Goal: Complete application form: Complete application form

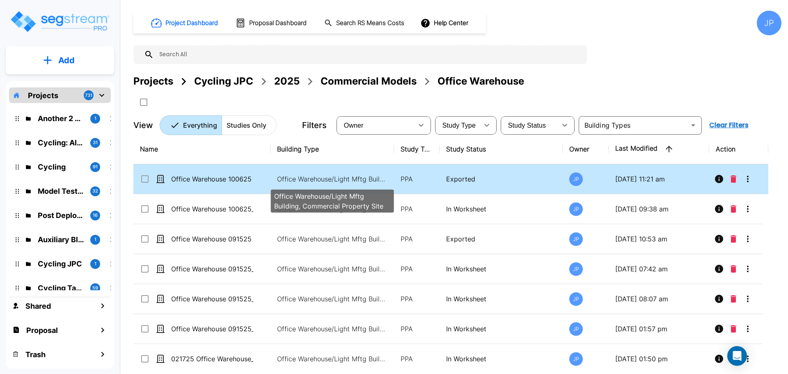
click at [353, 178] on p "Office Warehouse/Light Mftg Building, Commercial Property Site" at bounding box center [332, 179] width 111 height 10
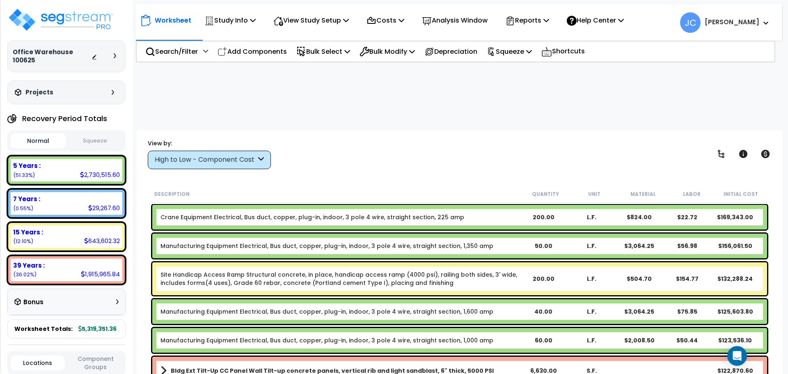
click at [247, 155] on div "High to Low - Component Cost" at bounding box center [205, 159] width 101 height 9
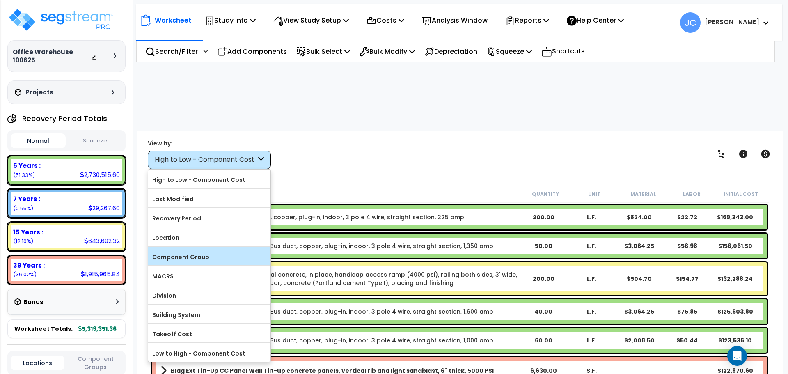
click at [228, 251] on label "Component Group" at bounding box center [209, 257] width 122 height 12
click at [0, 0] on input "Component Group" at bounding box center [0, 0] width 0 height 0
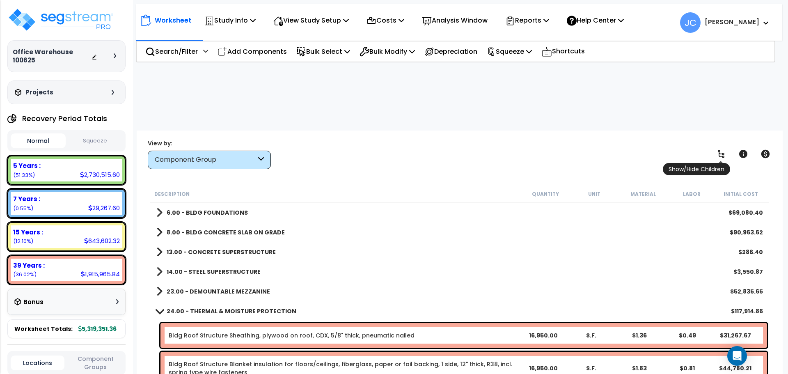
click at [724, 149] on icon at bounding box center [721, 154] width 10 height 10
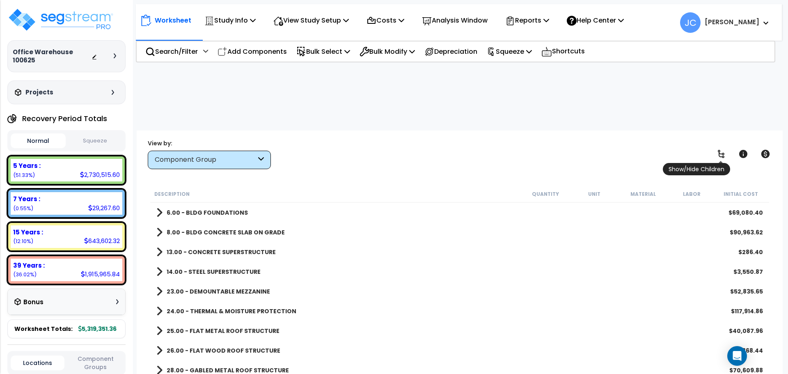
click at [724, 149] on icon at bounding box center [721, 154] width 10 height 10
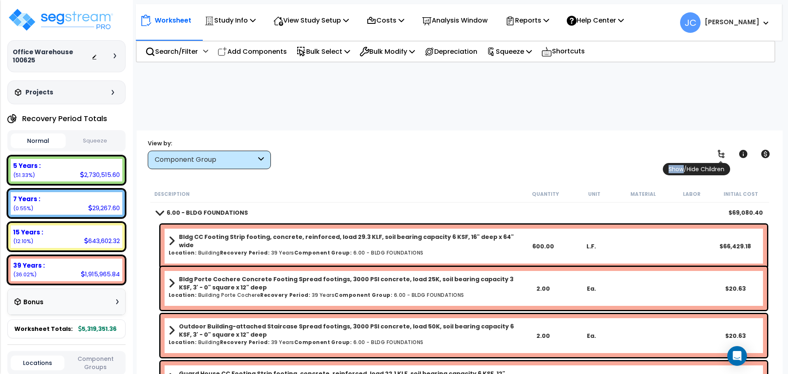
click at [724, 149] on icon at bounding box center [721, 154] width 10 height 10
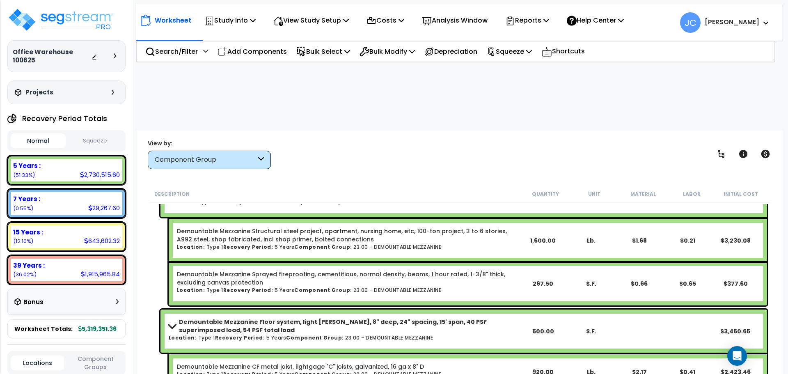
scroll to position [2350, 0]
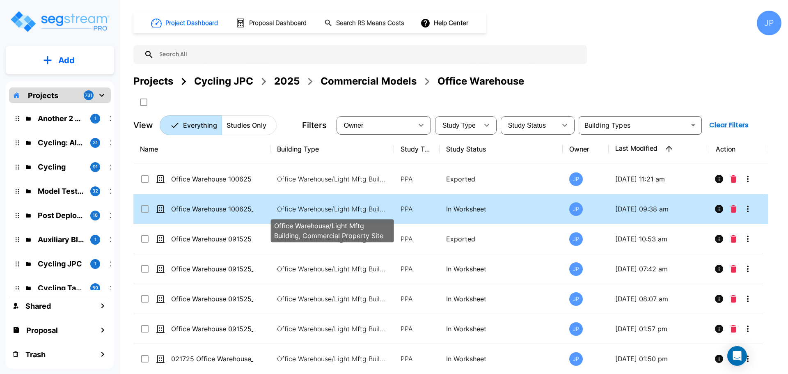
click at [380, 209] on p "Office Warehouse/Light Mftg Building, Commercial Property Site" at bounding box center [332, 209] width 111 height 10
checkbox input "true"
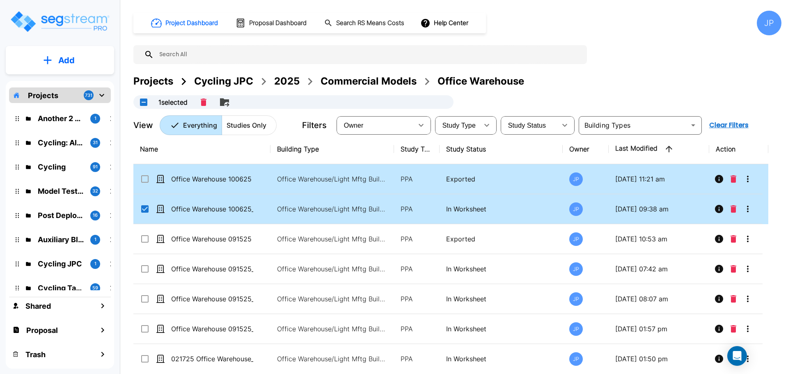
click at [412, 181] on p "PPA" at bounding box center [417, 179] width 32 height 10
checkbox input "true"
click at [144, 209] on input "select row Office Warehouse 100625_template" at bounding box center [144, 207] width 8 height 7
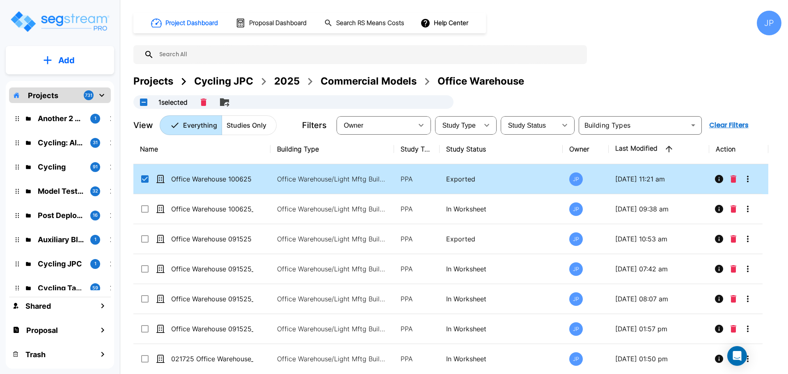
checkbox input "false"
click at [748, 175] on icon "More-Options" at bounding box center [748, 179] width 10 height 10
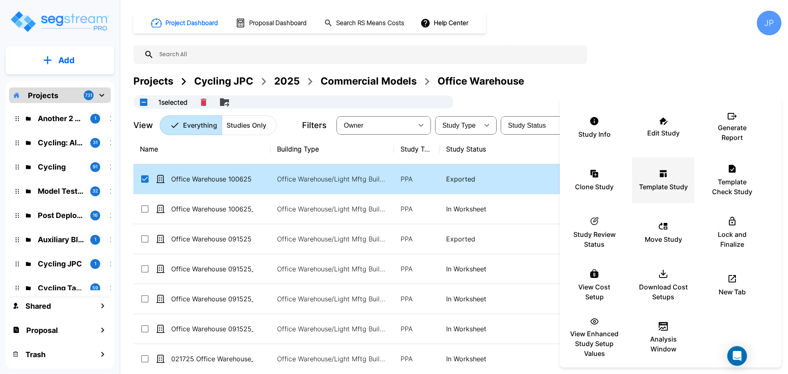
click at [662, 178] on icon at bounding box center [663, 174] width 10 height 10
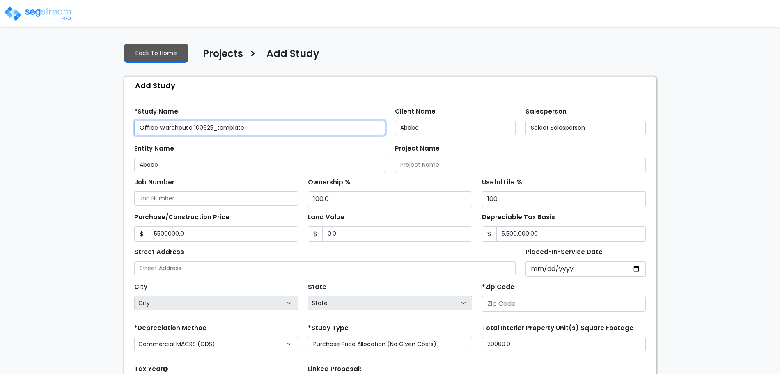
type input "5,500,000.0"
type input "[STREET_ADDRESS]"
type input "81611"
select select "2025"
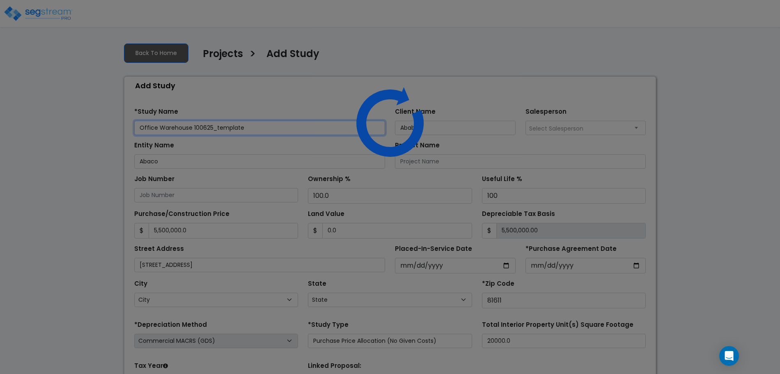
select select "CO"
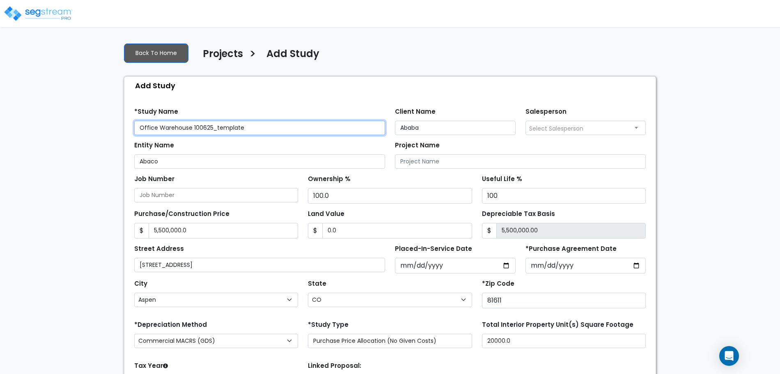
scroll to position [80, 0]
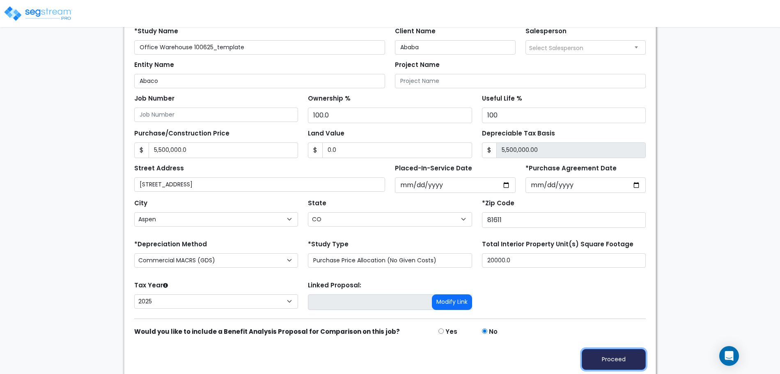
click at [615, 359] on button "Proceed" at bounding box center [614, 359] width 64 height 21
type input "5500000"
type input "0"
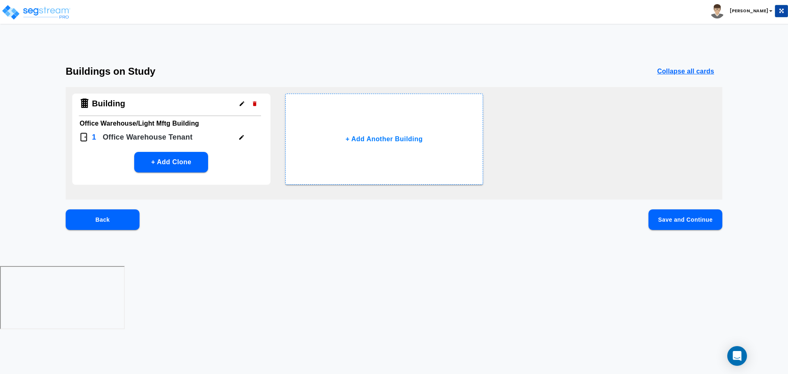
click at [675, 224] on button "Save and Continue" at bounding box center [685, 219] width 74 height 21
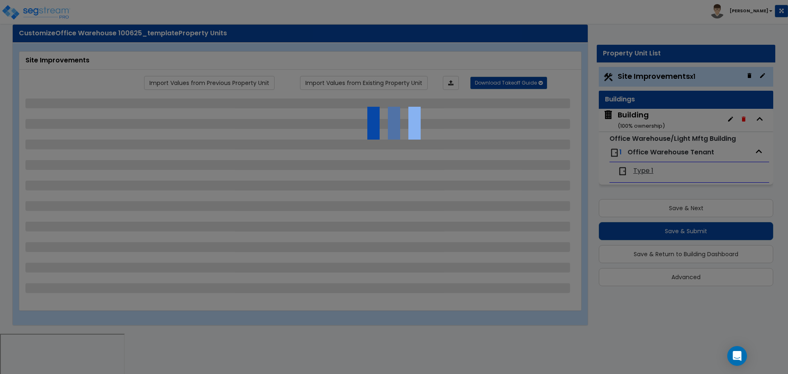
select select "2"
select select "1"
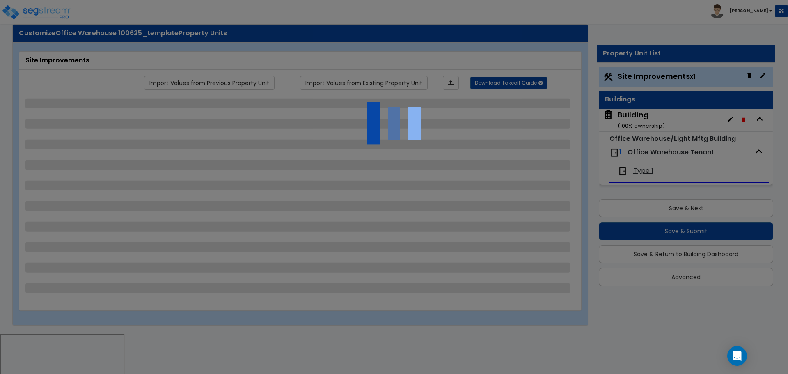
select select "1"
select select "2"
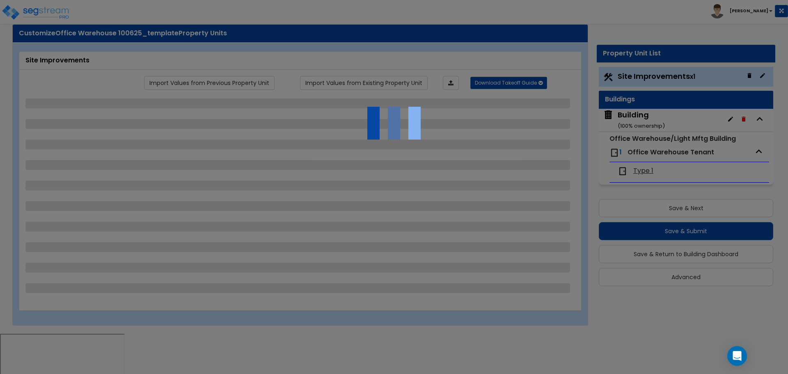
select select "4"
select select "2"
select select "1"
select select "2"
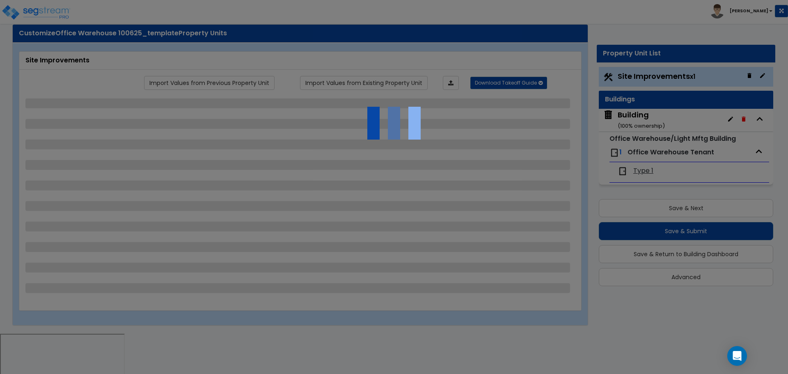
select select "2"
select select "1"
select select "2"
select select "6"
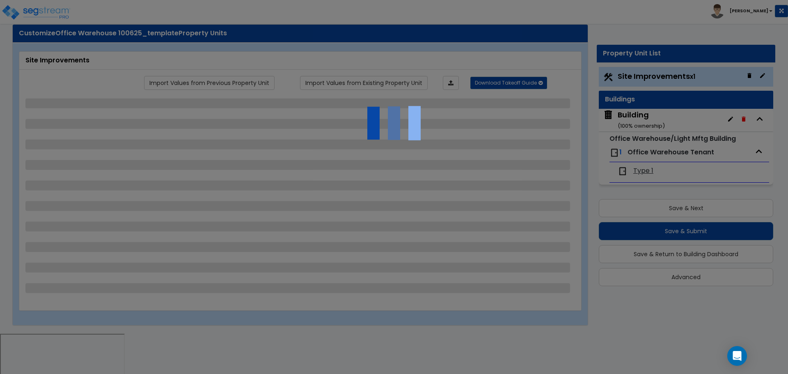
select select "11"
select select "2"
select select "3"
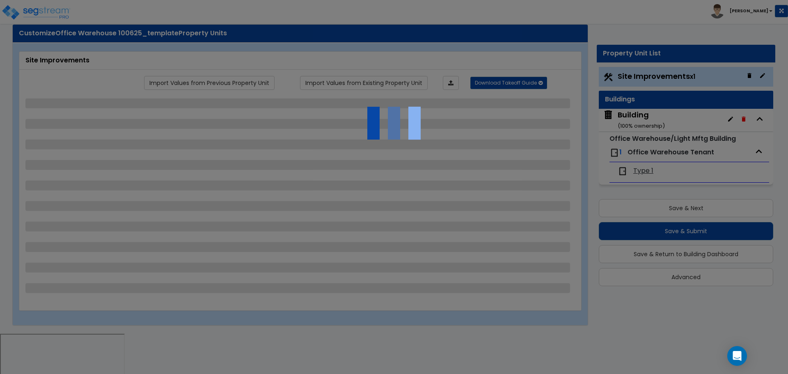
select select "2"
select select "1"
select select "2"
select select "1"
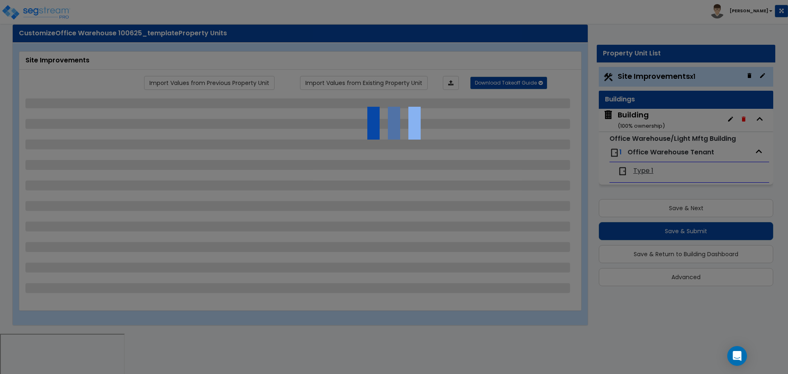
select select "1"
select select "7"
select select "2"
select select "1"
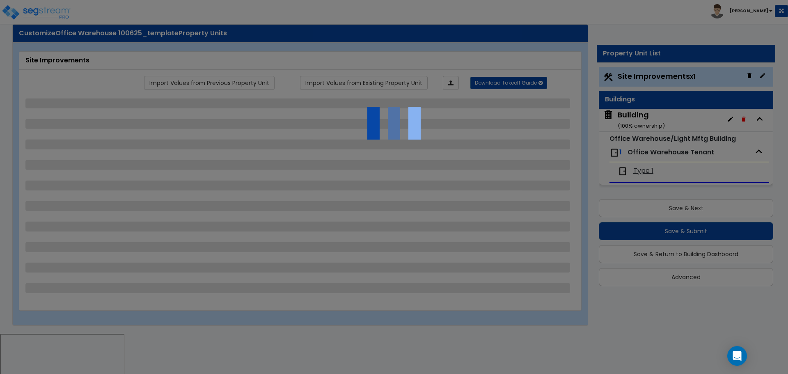
select select "1"
select select "16"
select select "1"
select select "5"
select select "4"
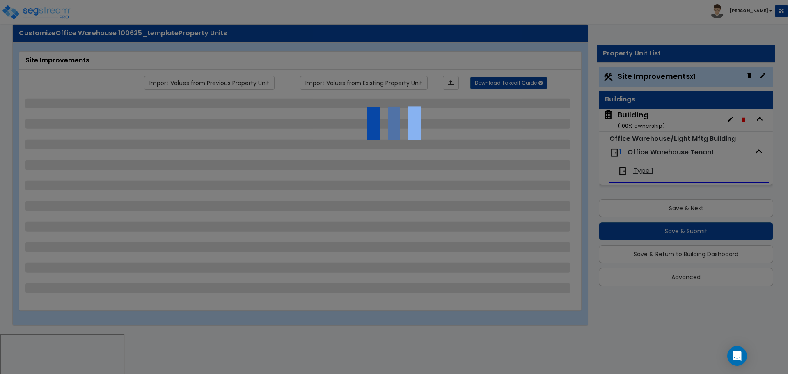
select select "1"
select select "5"
select select "1"
select select "2"
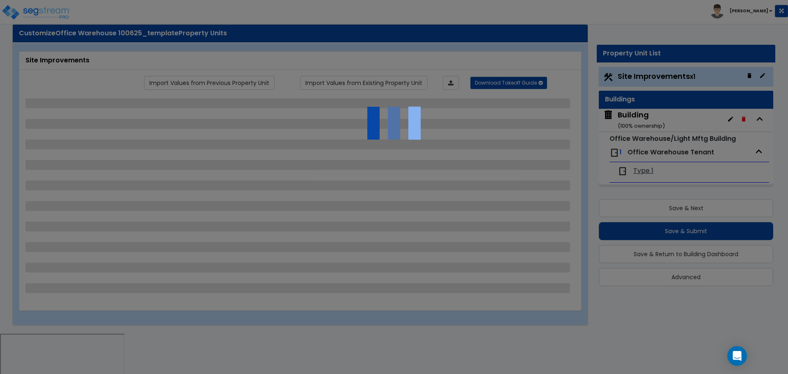
select select "2"
select select "4"
select select "2"
select select "1"
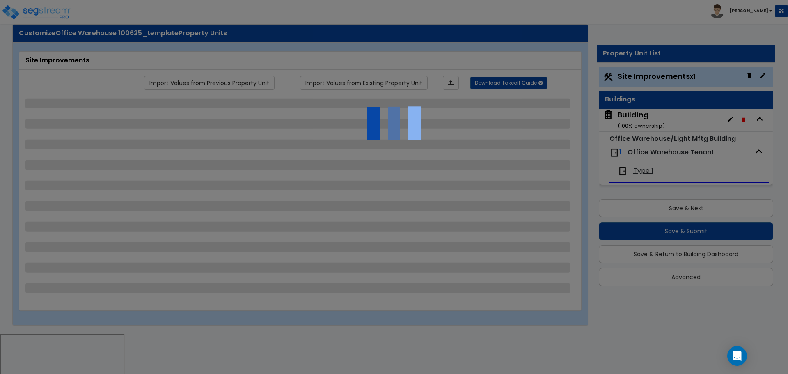
select select "2"
select select "1"
select select "2"
select select "1"
select select "2"
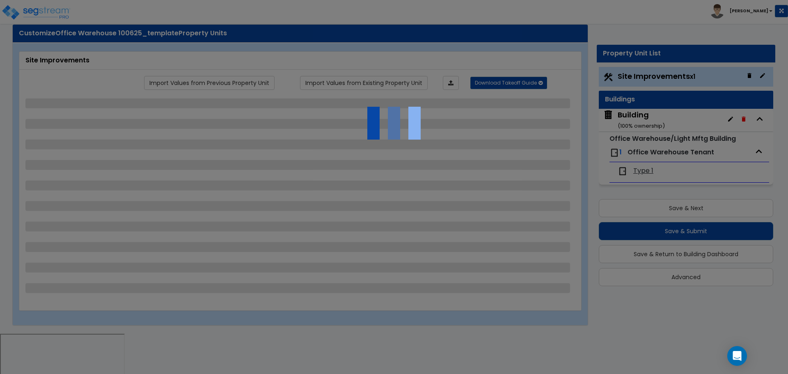
select select "1"
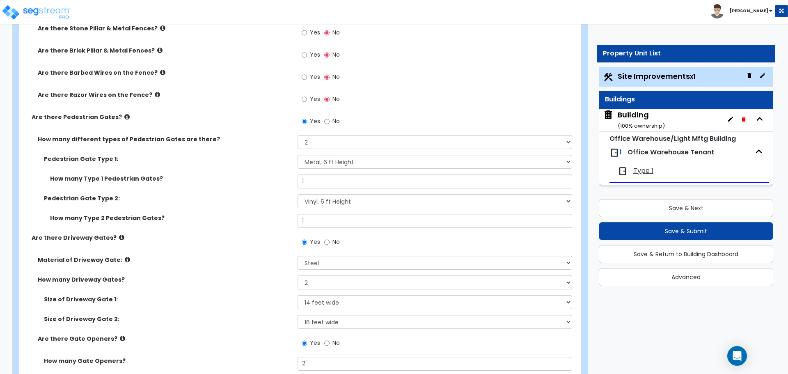
scroll to position [1989, 0]
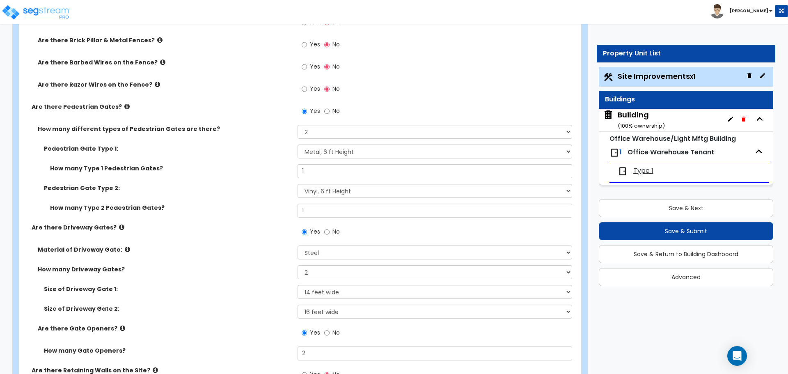
click at [348, 157] on div "Pedestrian Gate Type 1: Please Choose One Chain Link, 3 ft Height Chain Link, 4…" at bounding box center [297, 154] width 557 height 20
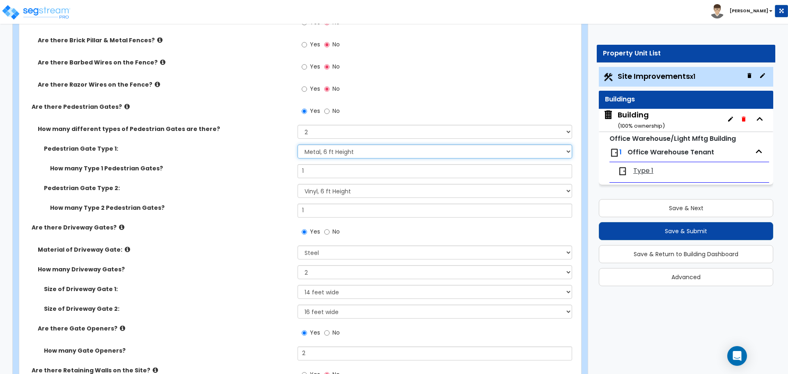
click at [347, 152] on select "Please Choose One Chain Link, 3 ft Height Chain Link, 4 ft Height Chain Link, 6…" at bounding box center [435, 151] width 274 height 14
click at [357, 151] on select "Please Choose One Chain Link, 3 ft Height Chain Link, 4 ft Height Chain Link, 6…" at bounding box center [435, 151] width 274 height 14
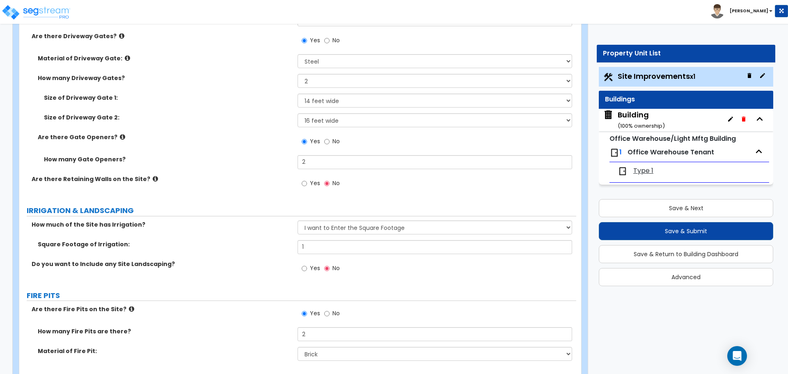
scroll to position [2256, 0]
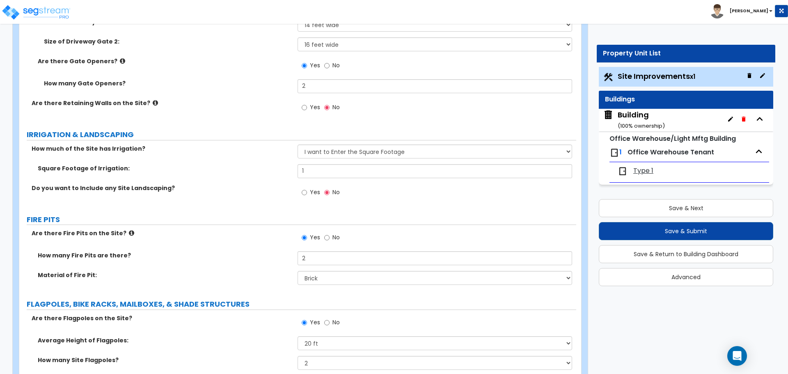
click at [317, 109] on label "Yes" at bounding box center [311, 108] width 18 height 14
click at [307, 109] on input "Yes" at bounding box center [304, 107] width 5 height 9
radio input "true"
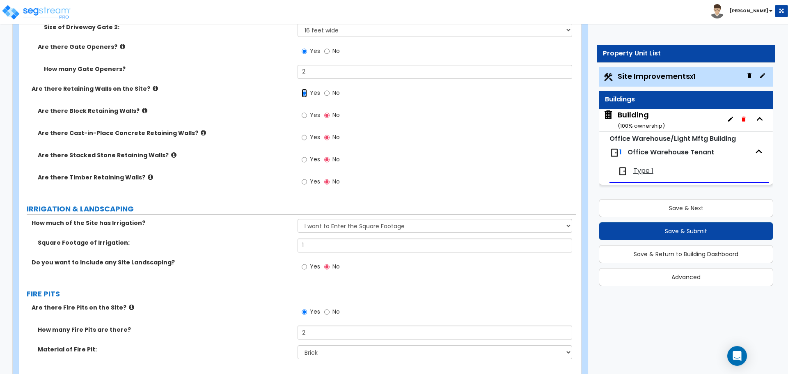
scroll to position [2264, 0]
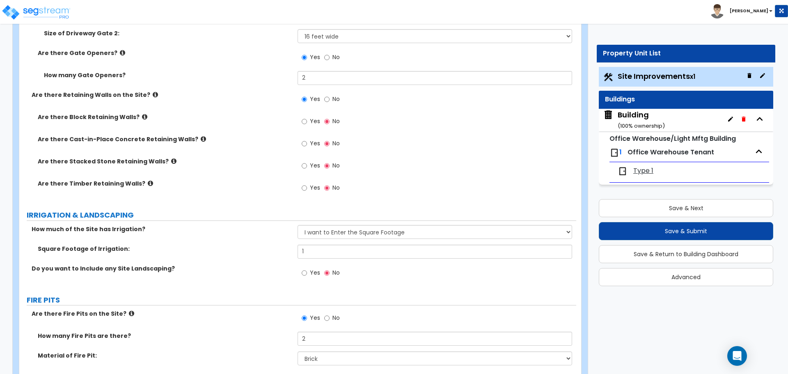
click at [153, 94] on icon at bounding box center [155, 95] width 5 height 6
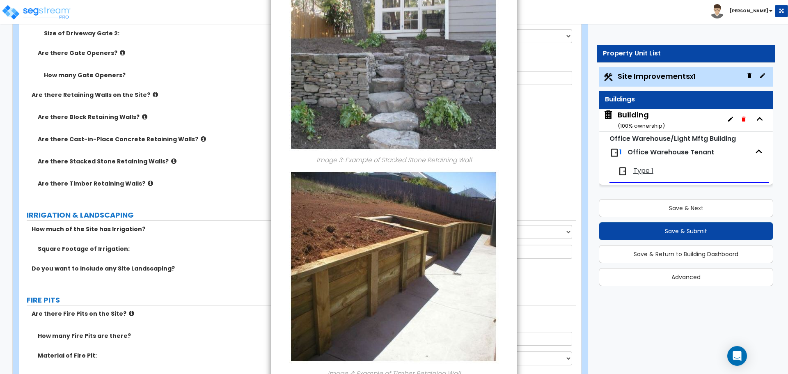
scroll to position [609, 0]
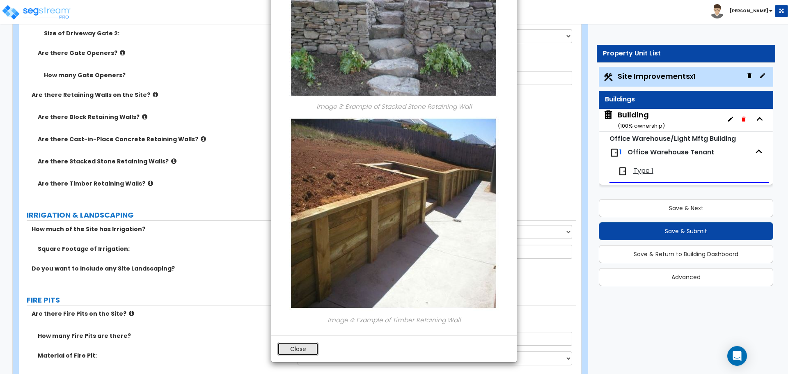
click at [306, 346] on button "Close" at bounding box center [297, 349] width 41 height 14
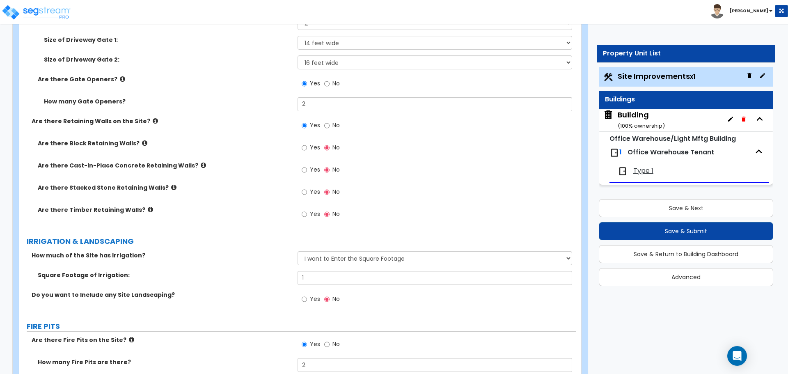
scroll to position [2237, 0]
click at [309, 148] on label "Yes" at bounding box center [311, 150] width 18 height 14
click at [307, 148] on input "Yes" at bounding box center [304, 148] width 5 height 9
radio input "true"
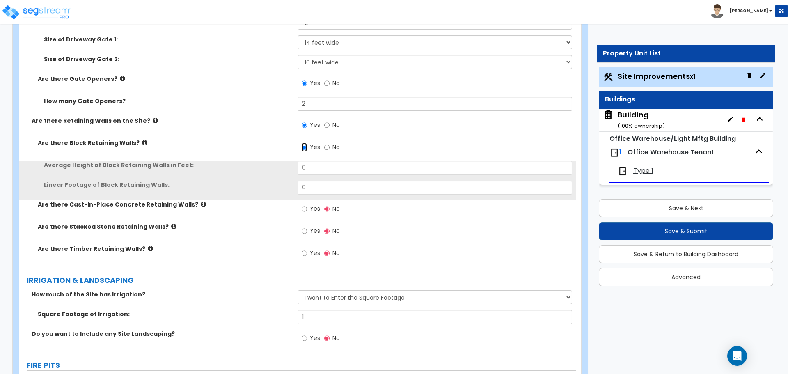
scroll to position [2253, 0]
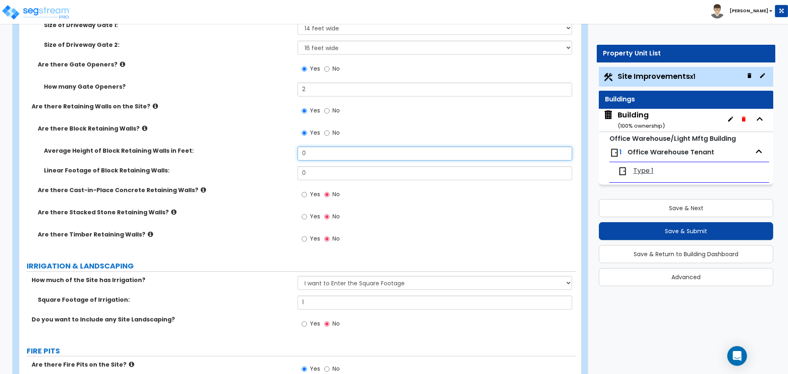
drag, startPoint x: 318, startPoint y: 153, endPoint x: 280, endPoint y: 150, distance: 37.8
click at [280, 150] on div "Average Height of Block Retaining Walls in Feet: 0" at bounding box center [297, 157] width 557 height 20
type input "3"
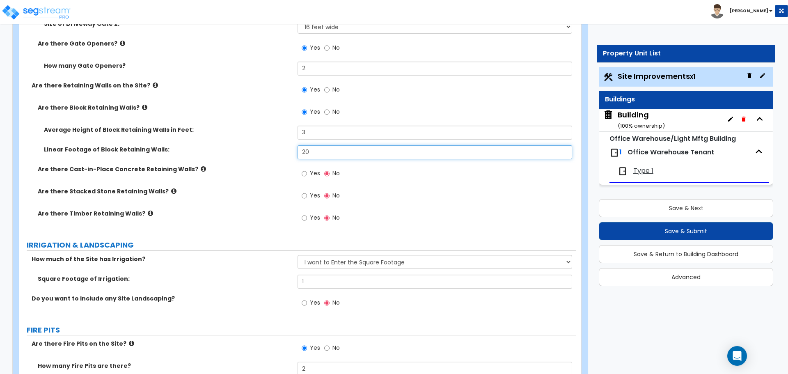
scroll to position [2274, 0]
type input "20"
click at [309, 171] on label "Yes" at bounding box center [311, 174] width 18 height 14
click at [307, 171] on input "Yes" at bounding box center [304, 172] width 5 height 9
radio input "true"
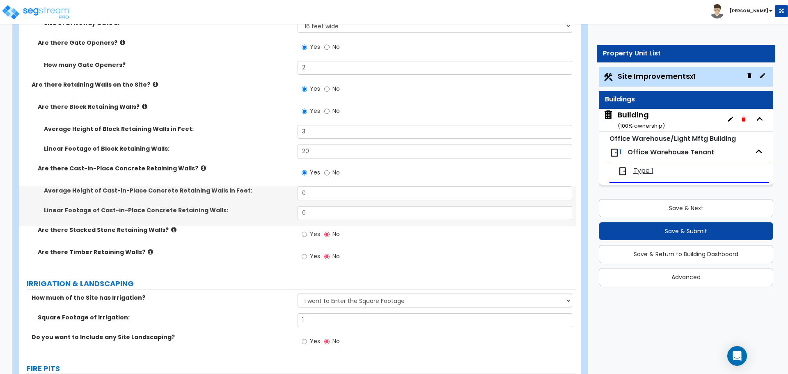
click at [201, 166] on icon at bounding box center [203, 168] width 5 height 6
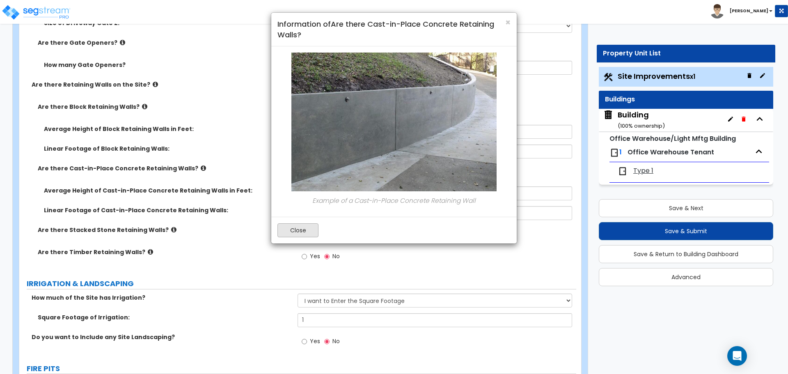
click at [303, 233] on button "Close" at bounding box center [297, 230] width 41 height 14
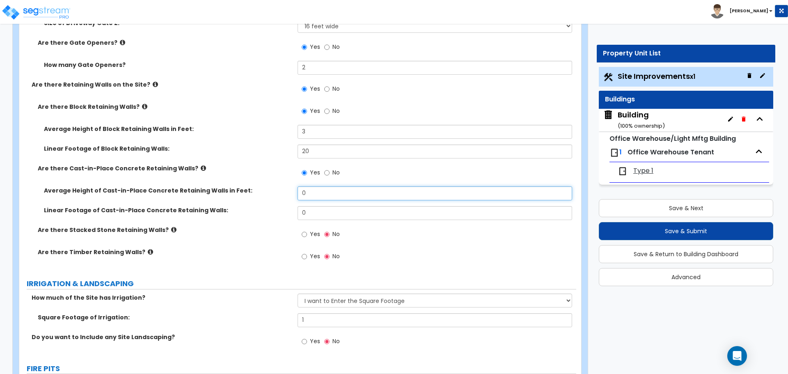
drag, startPoint x: 321, startPoint y: 188, endPoint x: 292, endPoint y: 186, distance: 29.2
click at [292, 186] on div "Average Height of Cast-in-Place Concrete Retaining Walls in Feet: 0" at bounding box center [297, 196] width 557 height 20
type input "4"
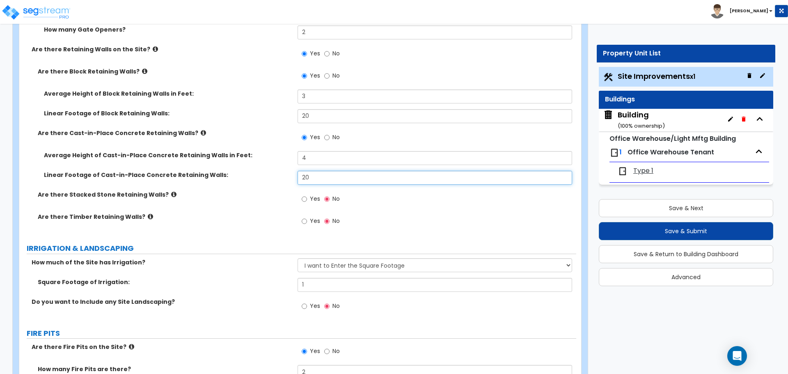
scroll to position [2312, 0]
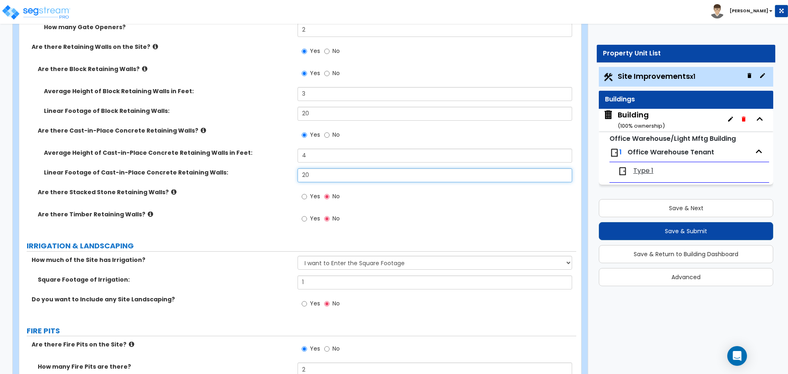
type input "20"
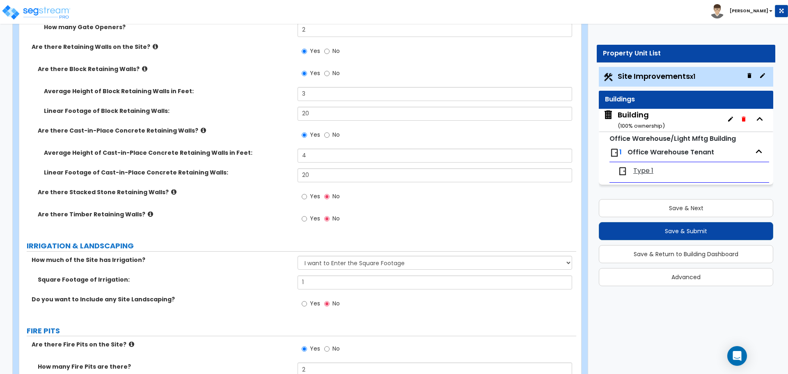
click at [309, 193] on label "Yes" at bounding box center [311, 197] width 18 height 14
click at [307, 193] on input "Yes" at bounding box center [304, 196] width 5 height 9
radio input "true"
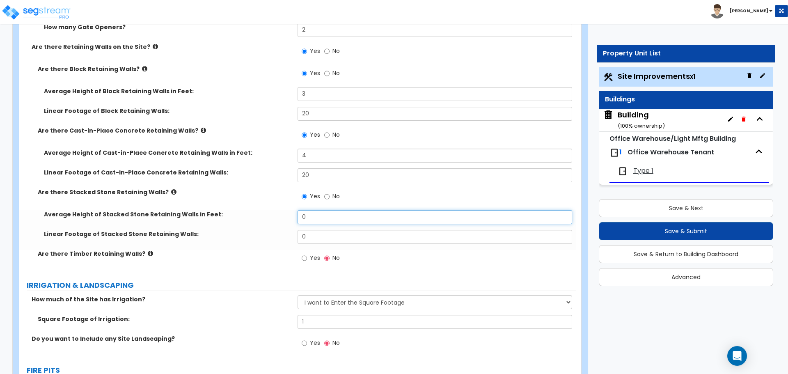
drag, startPoint x: 317, startPoint y: 218, endPoint x: 285, endPoint y: 210, distance: 32.8
click at [286, 210] on div "Average Height of Stacked Stone Retaining Walls in Feet: 0" at bounding box center [297, 220] width 557 height 20
type input "4"
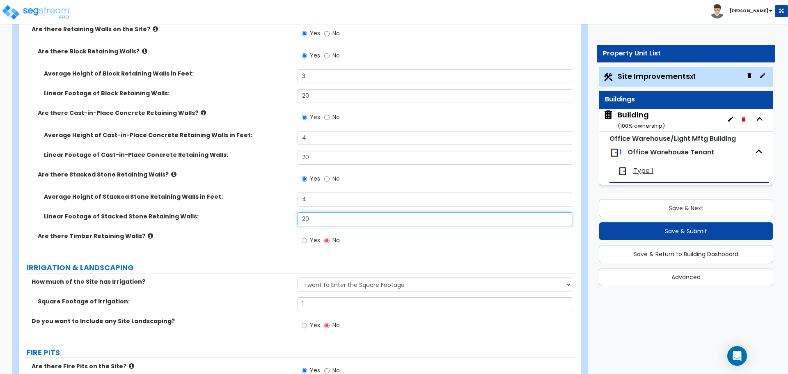
scroll to position [2336, 0]
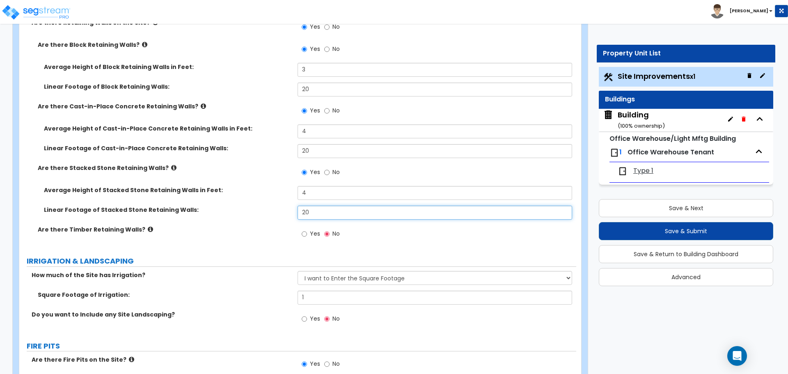
type input "20"
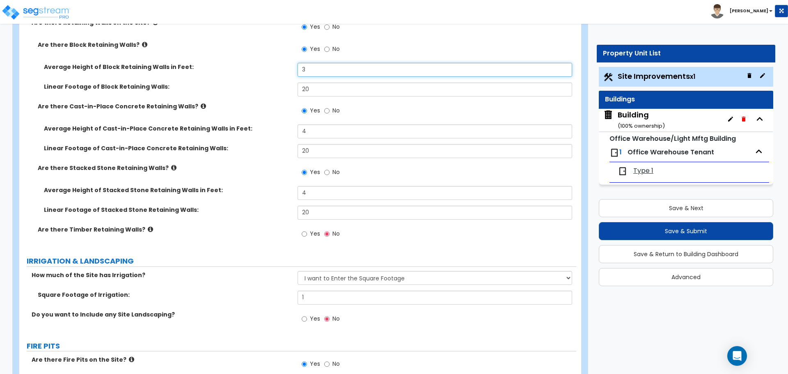
drag, startPoint x: 311, startPoint y: 68, endPoint x: 289, endPoint y: 66, distance: 22.7
click at [291, 65] on div "Average Height of Block Retaining Walls in Feet: 3" at bounding box center [297, 73] width 557 height 20
type input "4"
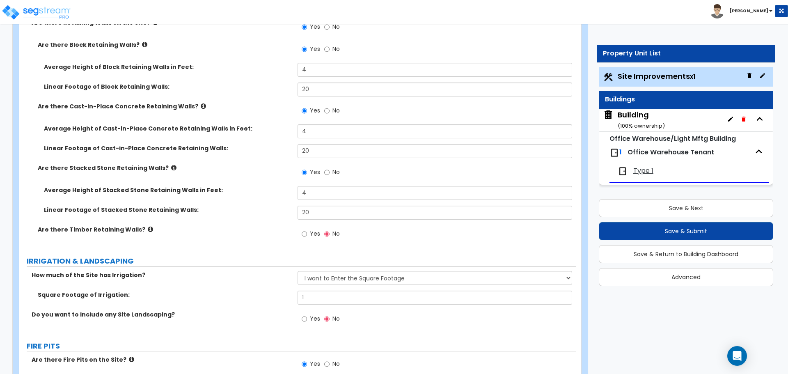
click at [307, 233] on label "Yes" at bounding box center [311, 235] width 18 height 14
click at [307, 233] on input "Yes" at bounding box center [304, 233] width 5 height 9
radio input "true"
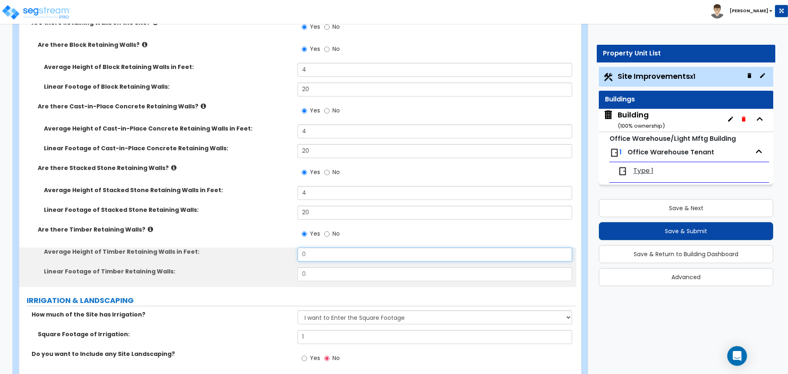
drag, startPoint x: 319, startPoint y: 250, endPoint x: 281, endPoint y: 245, distance: 38.1
click at [282, 247] on div "Average Height of Timber Retaining Walls in Feet: 0" at bounding box center [297, 257] width 557 height 20
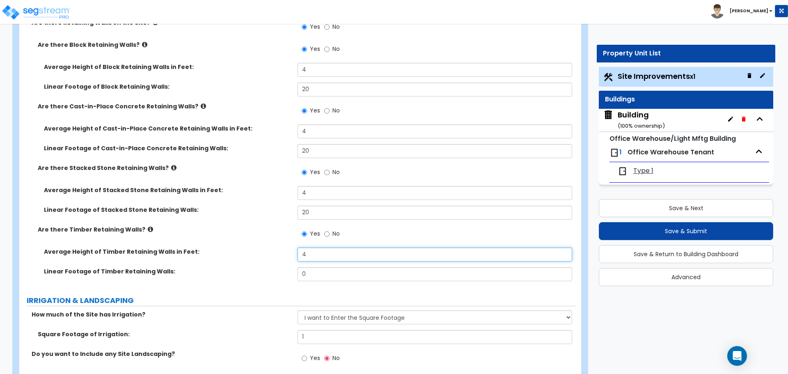
type input "4"
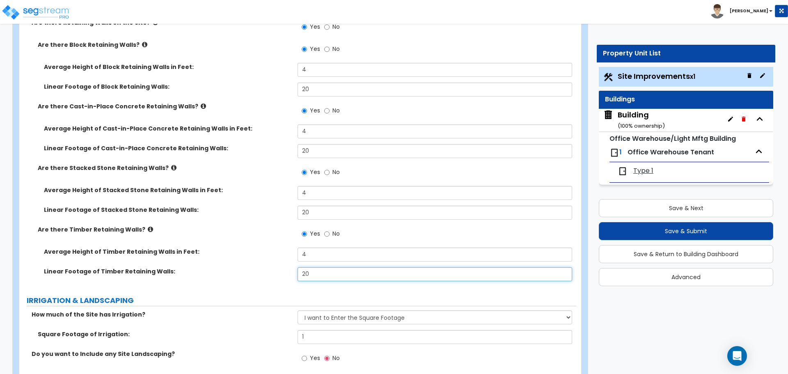
type input "20"
click at [148, 226] on icon at bounding box center [150, 229] width 5 height 6
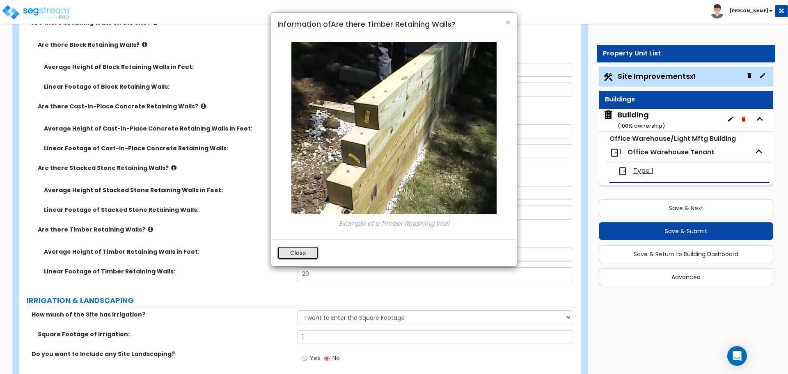
click at [280, 254] on button "Close" at bounding box center [297, 253] width 41 height 14
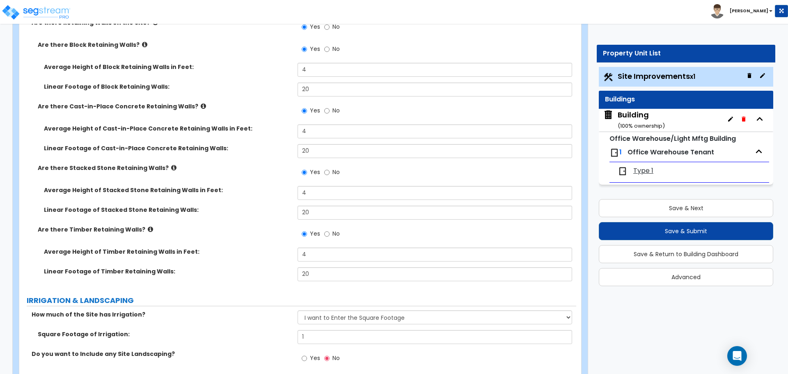
click at [167, 167] on label "Are there Stacked Stone Retaining Walls?" at bounding box center [165, 168] width 254 height 8
click at [171, 165] on icon at bounding box center [173, 168] width 5 height 6
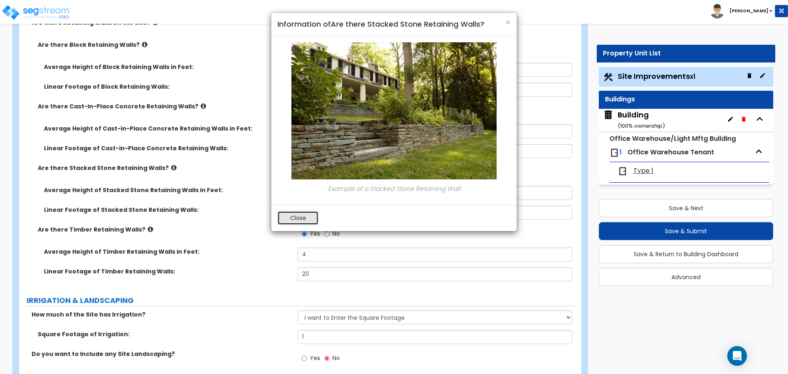
click at [299, 216] on button "Close" at bounding box center [297, 218] width 41 height 14
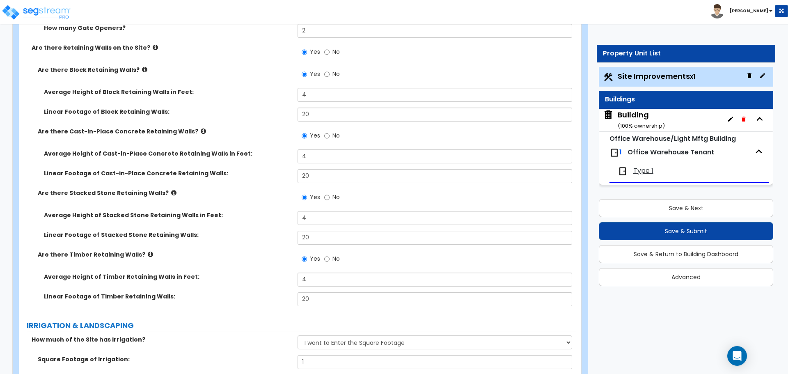
scroll to position [2309, 0]
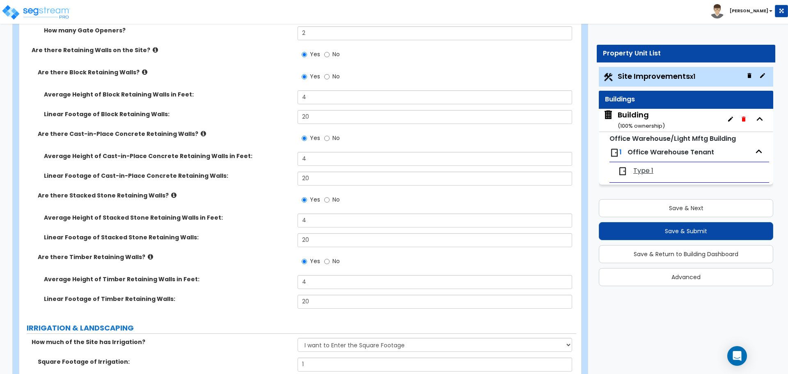
click at [195, 131] on label "Are there Cast-in-Place Concrete Retaining Walls?" at bounding box center [165, 134] width 254 height 8
click at [201, 131] on icon at bounding box center [203, 134] width 5 height 6
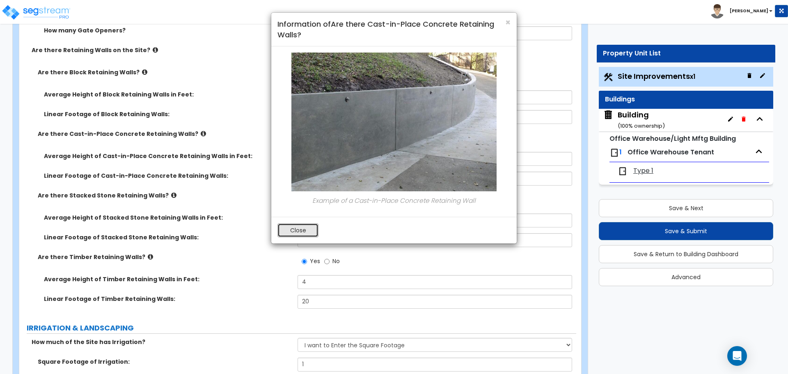
click at [299, 224] on button "Close" at bounding box center [297, 230] width 41 height 14
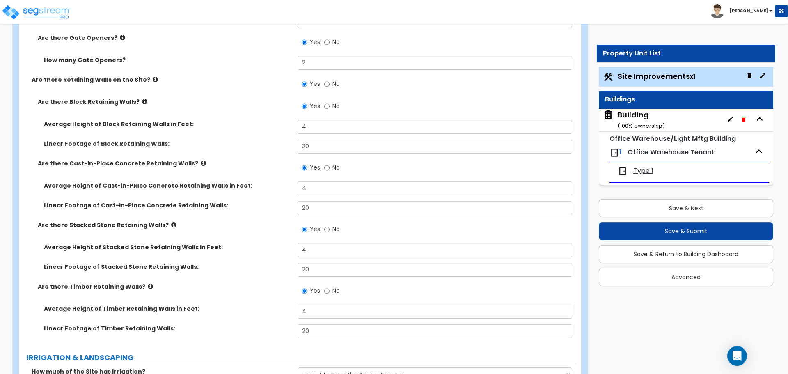
scroll to position [2279, 0]
click at [142, 101] on icon at bounding box center [144, 102] width 5 height 6
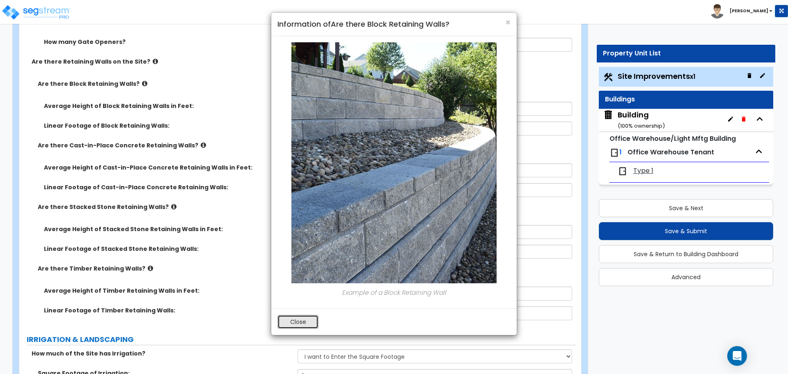
click at [303, 317] on button "Close" at bounding box center [297, 322] width 41 height 14
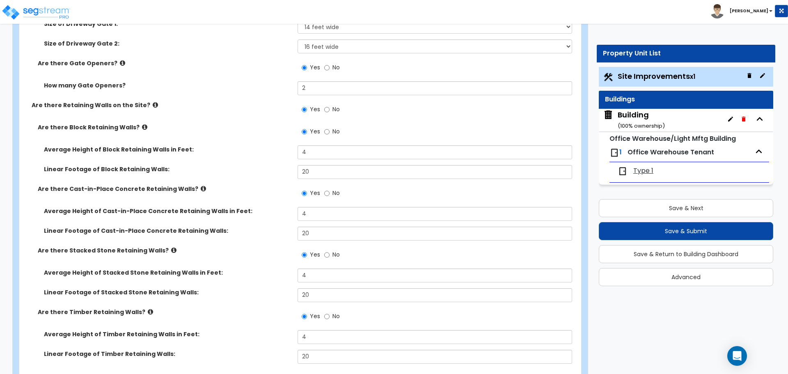
scroll to position [2253, 0]
click at [153, 103] on icon at bounding box center [155, 106] width 5 height 6
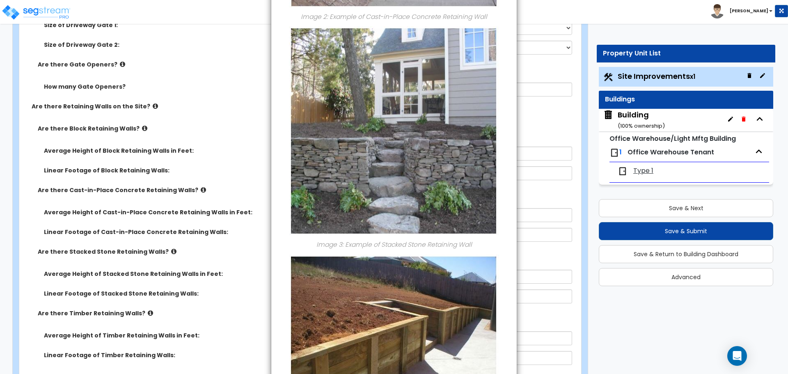
scroll to position [609, 0]
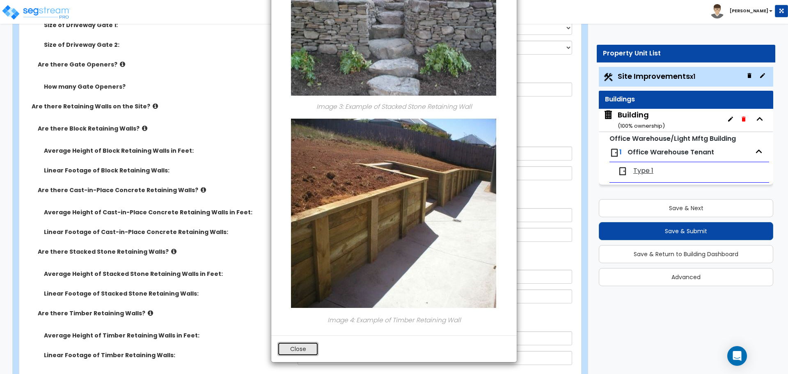
click at [295, 350] on button "Close" at bounding box center [297, 349] width 41 height 14
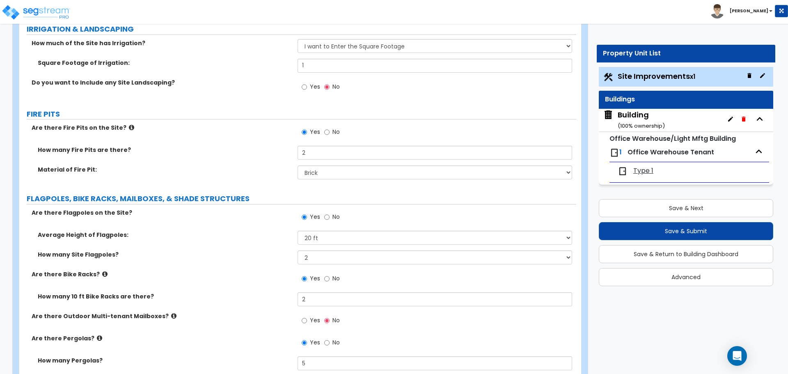
scroll to position [2611, 0]
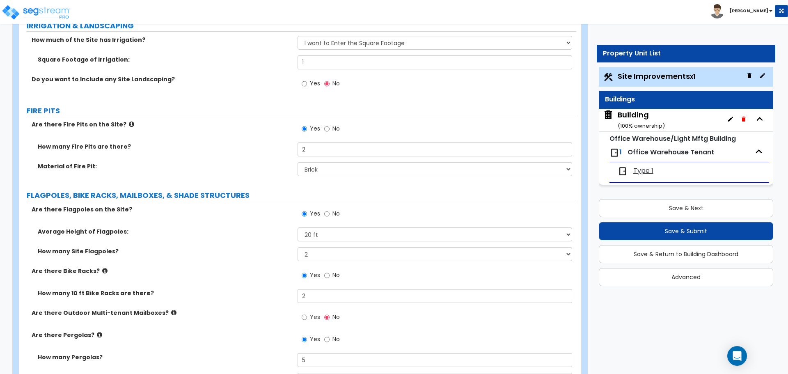
click at [129, 121] on icon at bounding box center [131, 124] width 5 height 6
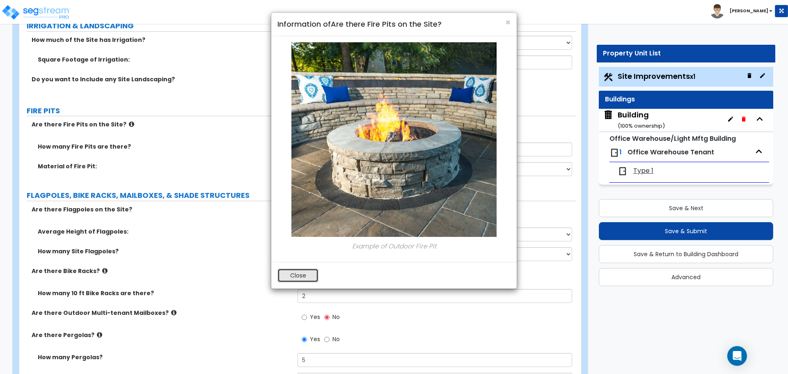
click at [297, 273] on button "Close" at bounding box center [297, 275] width 41 height 14
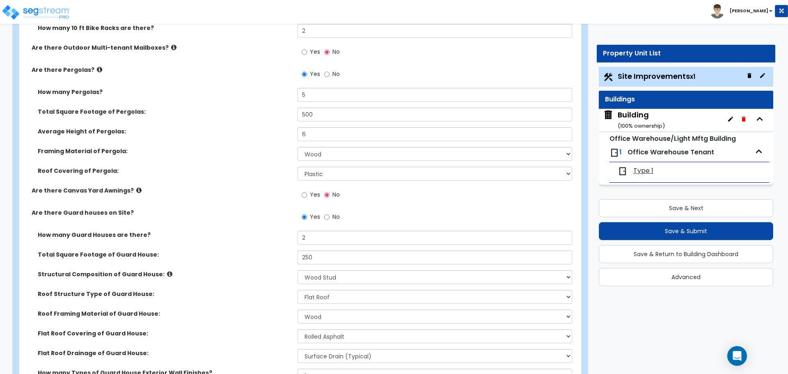
scroll to position [2873, 0]
